Goal: Navigation & Orientation: Find specific page/section

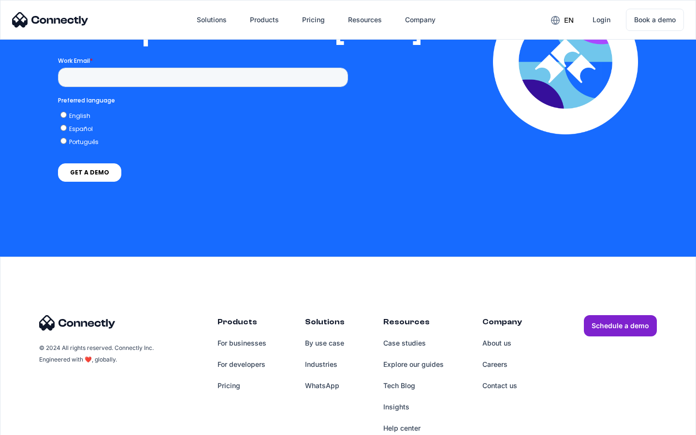
scroll to position [1974, 0]
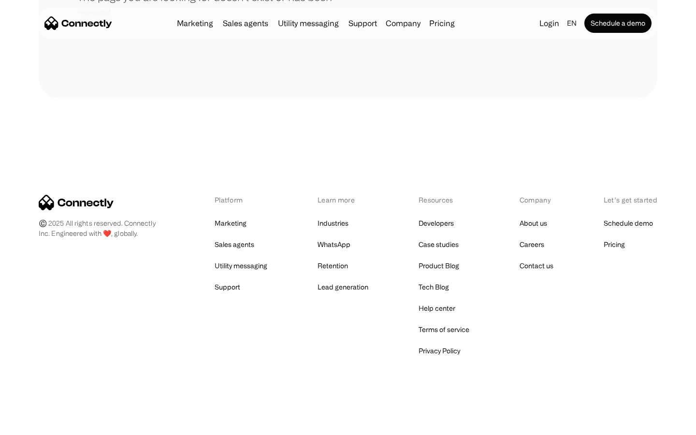
scroll to position [176, 0]
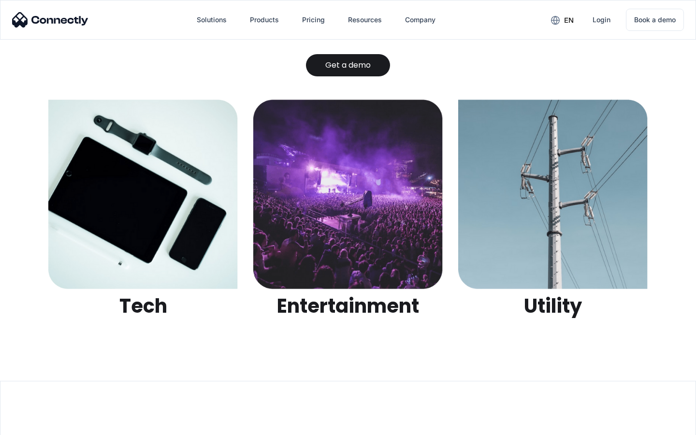
scroll to position [3047, 0]
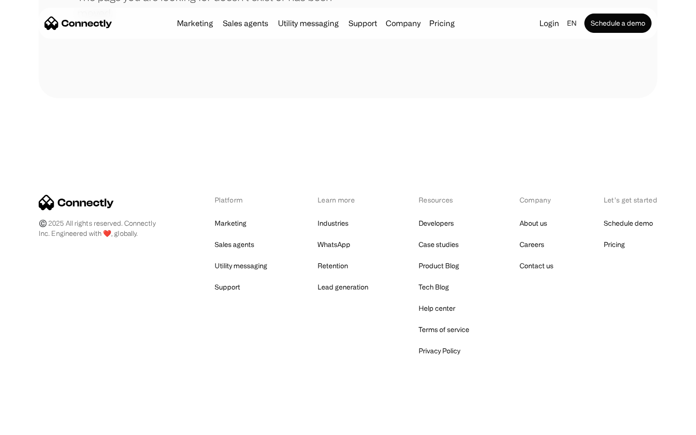
scroll to position [176, 0]
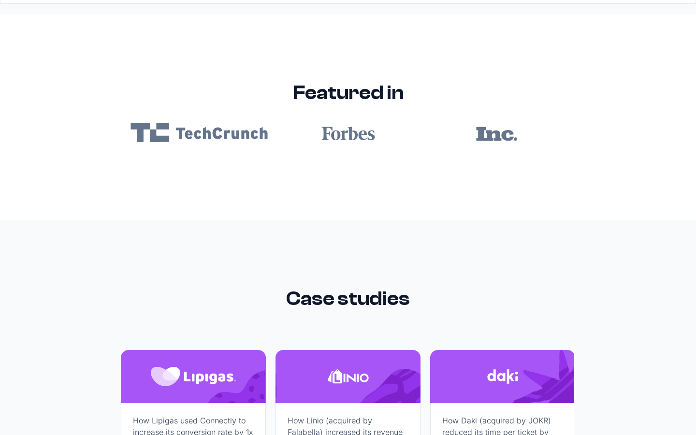
scroll to position [5785, 0]
